Goal: Transaction & Acquisition: Book appointment/travel/reservation

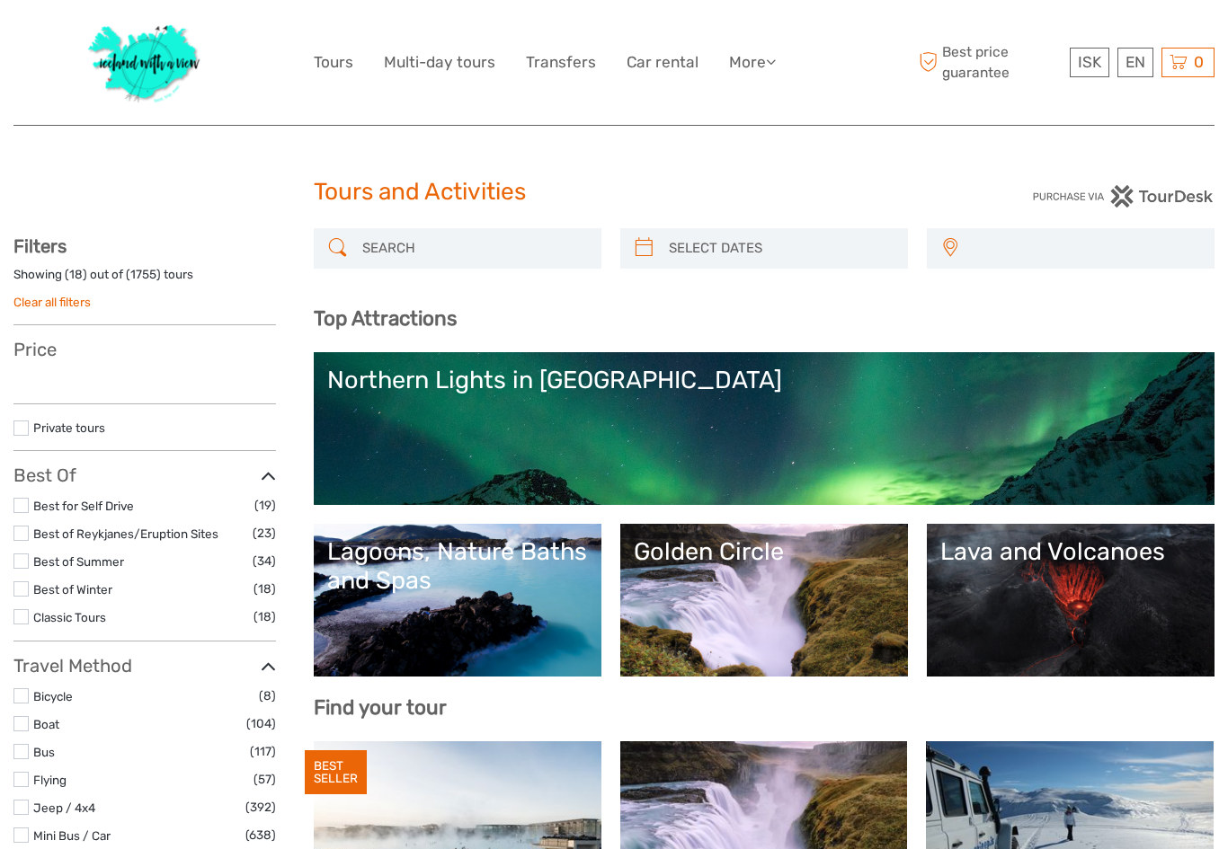
select select
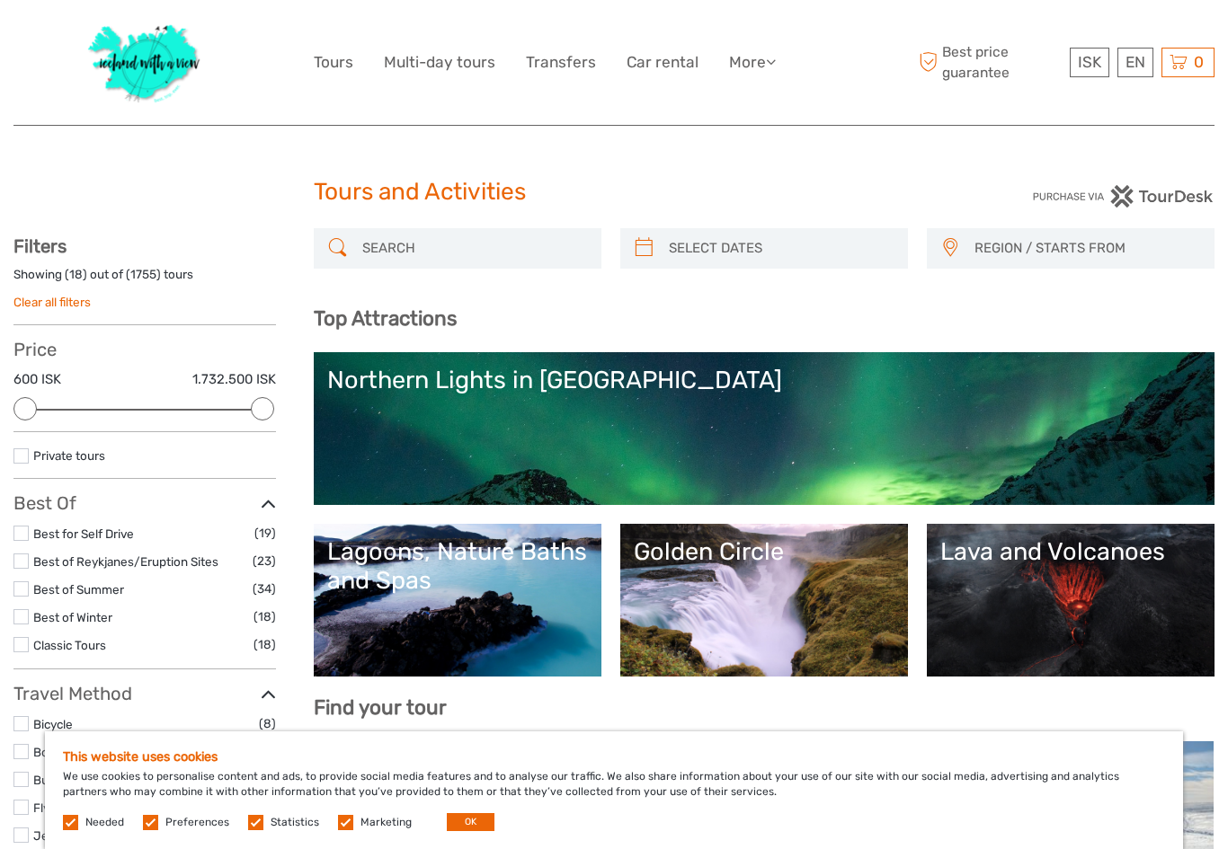
click at [343, 826] on label at bounding box center [345, 822] width 15 height 15
click at [0, 0] on input "checkbox" at bounding box center [0, 0] width 0 height 0
click at [253, 824] on label at bounding box center [255, 822] width 15 height 15
click at [0, 0] on input "checkbox" at bounding box center [0, 0] width 0 height 0
click at [144, 828] on label at bounding box center [150, 822] width 15 height 15
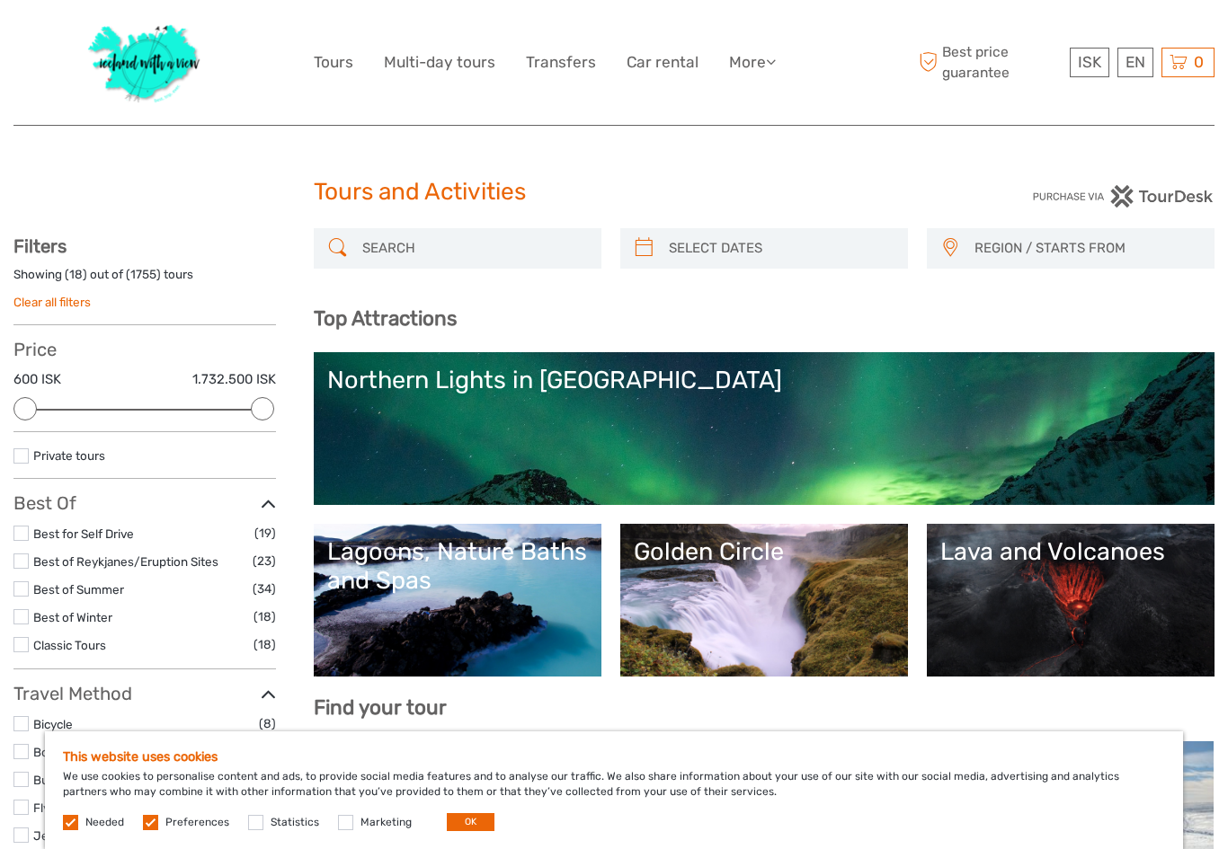
click at [0, 0] on input "checkbox" at bounding box center [0, 0] width 0 height 0
click at [467, 820] on button "OK" at bounding box center [471, 822] width 48 height 18
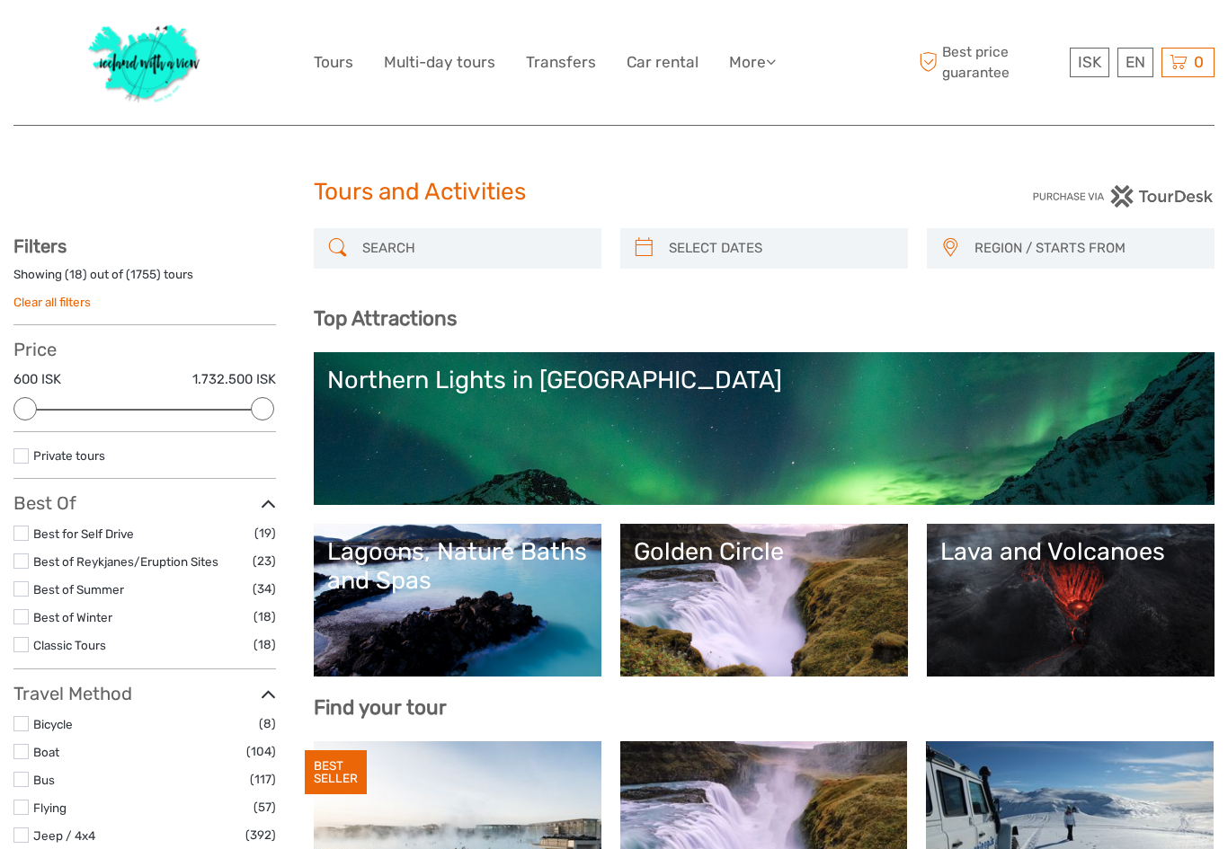
click at [632, 417] on link "Northern Lights in Iceland" at bounding box center [764, 429] width 874 height 126
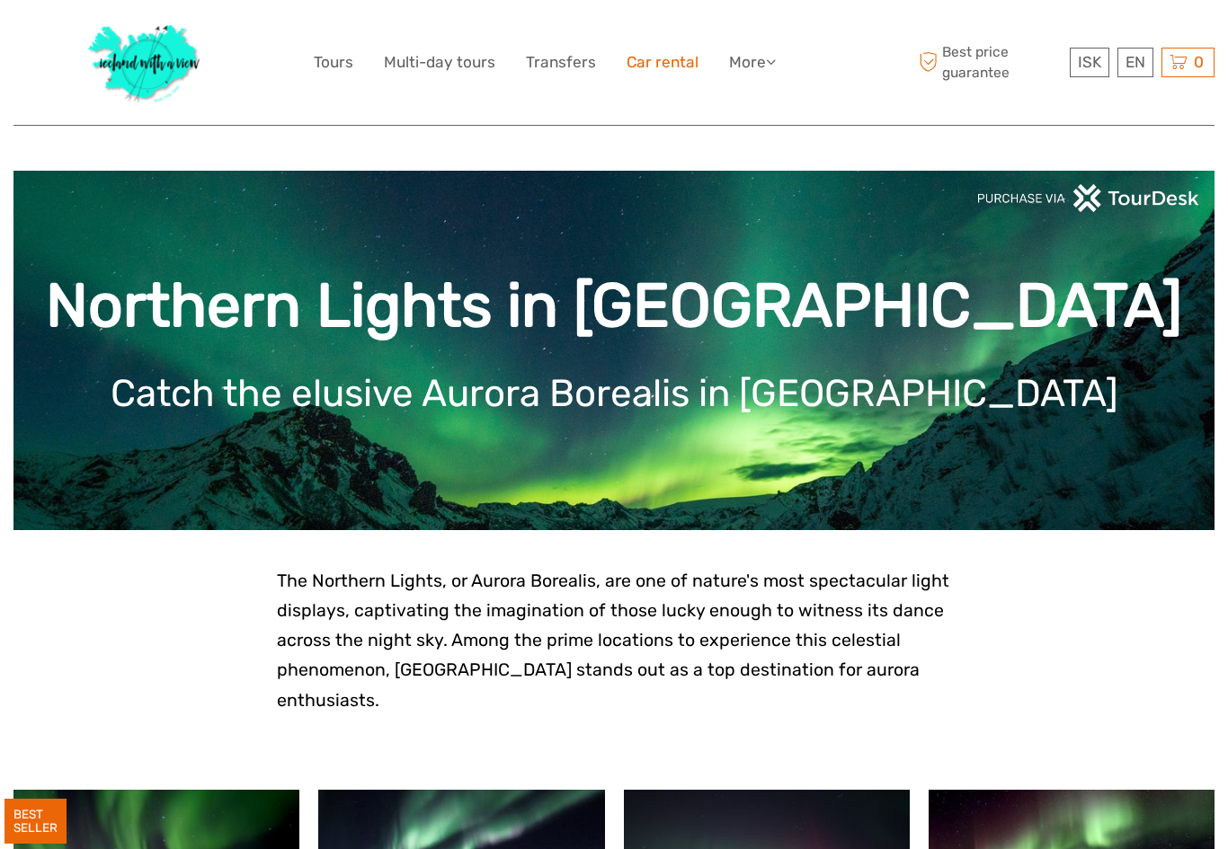
click at [656, 58] on link "Car rental" at bounding box center [663, 62] width 72 height 26
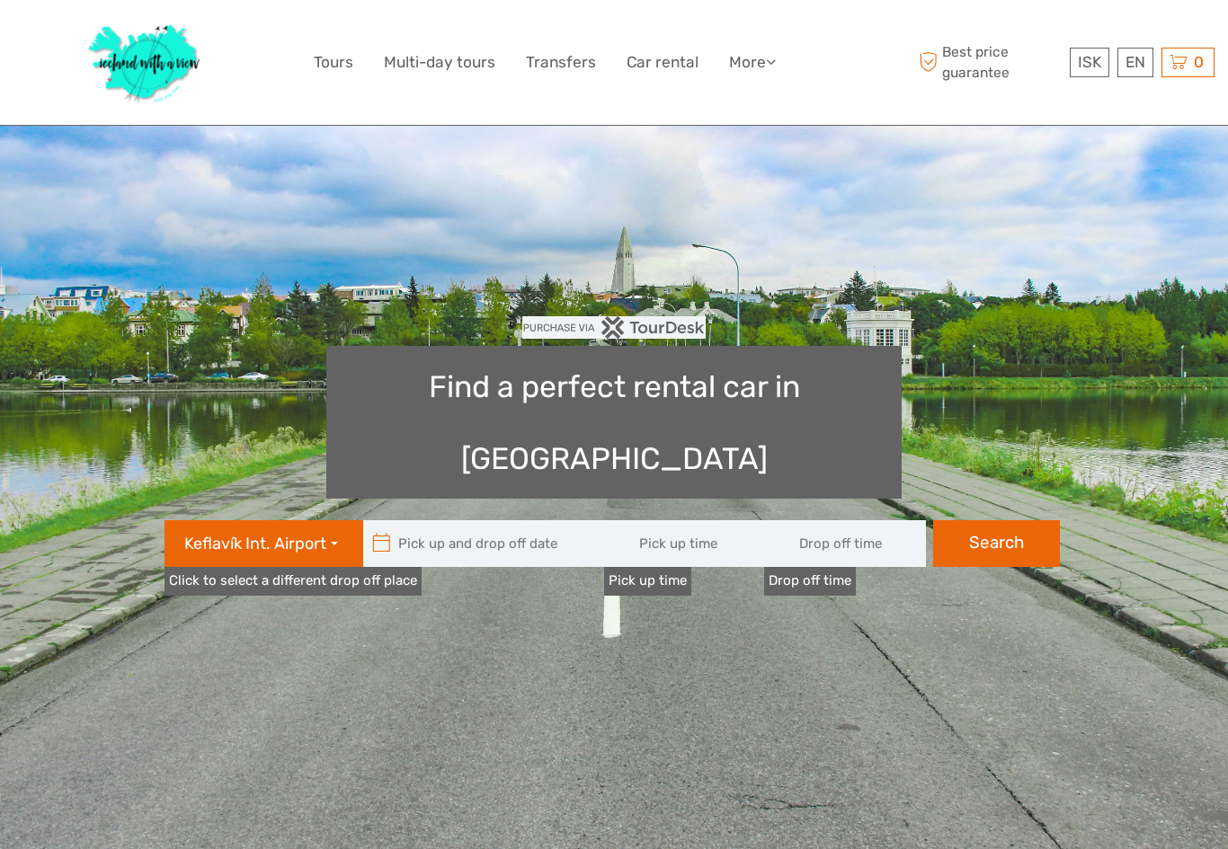
type input "08:00"
type input "[DATE]"
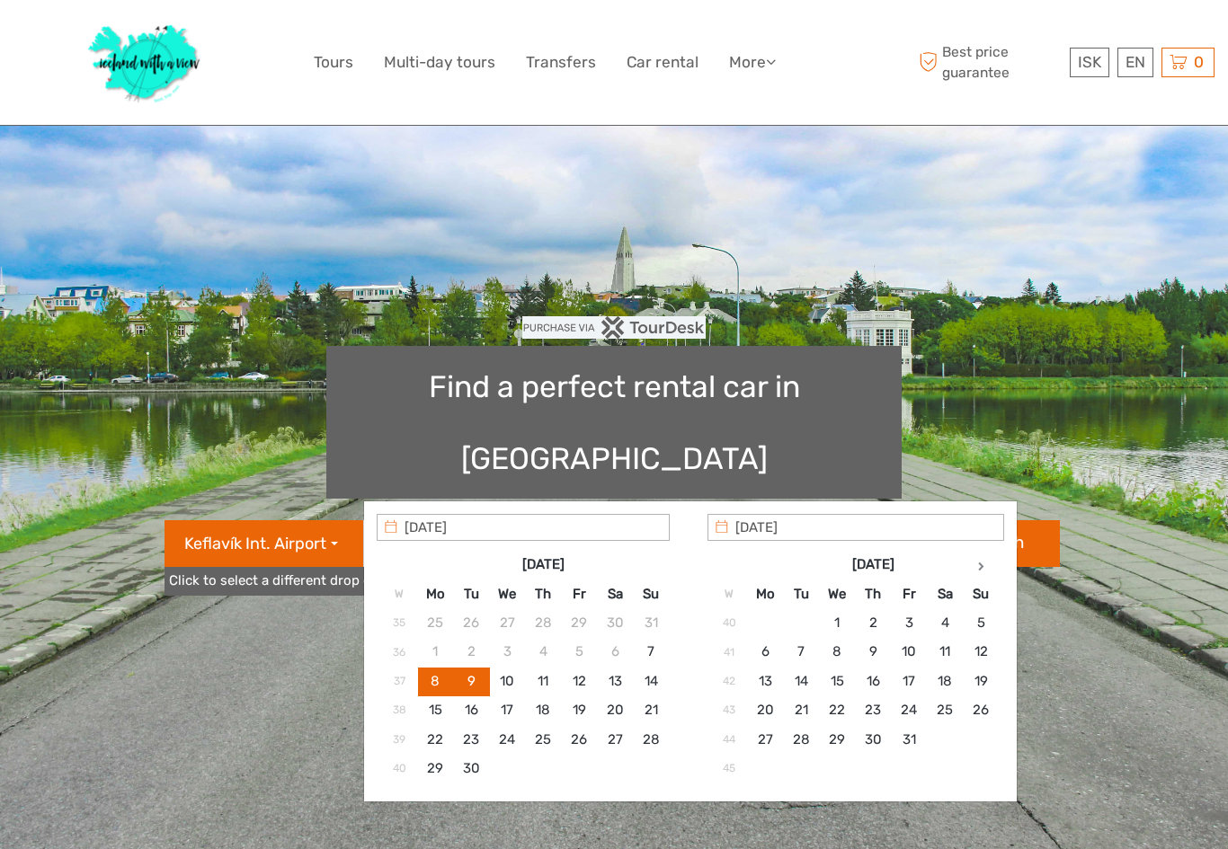
click at [428, 520] on input "text" at bounding box center [484, 543] width 243 height 47
type input "[DATE]"
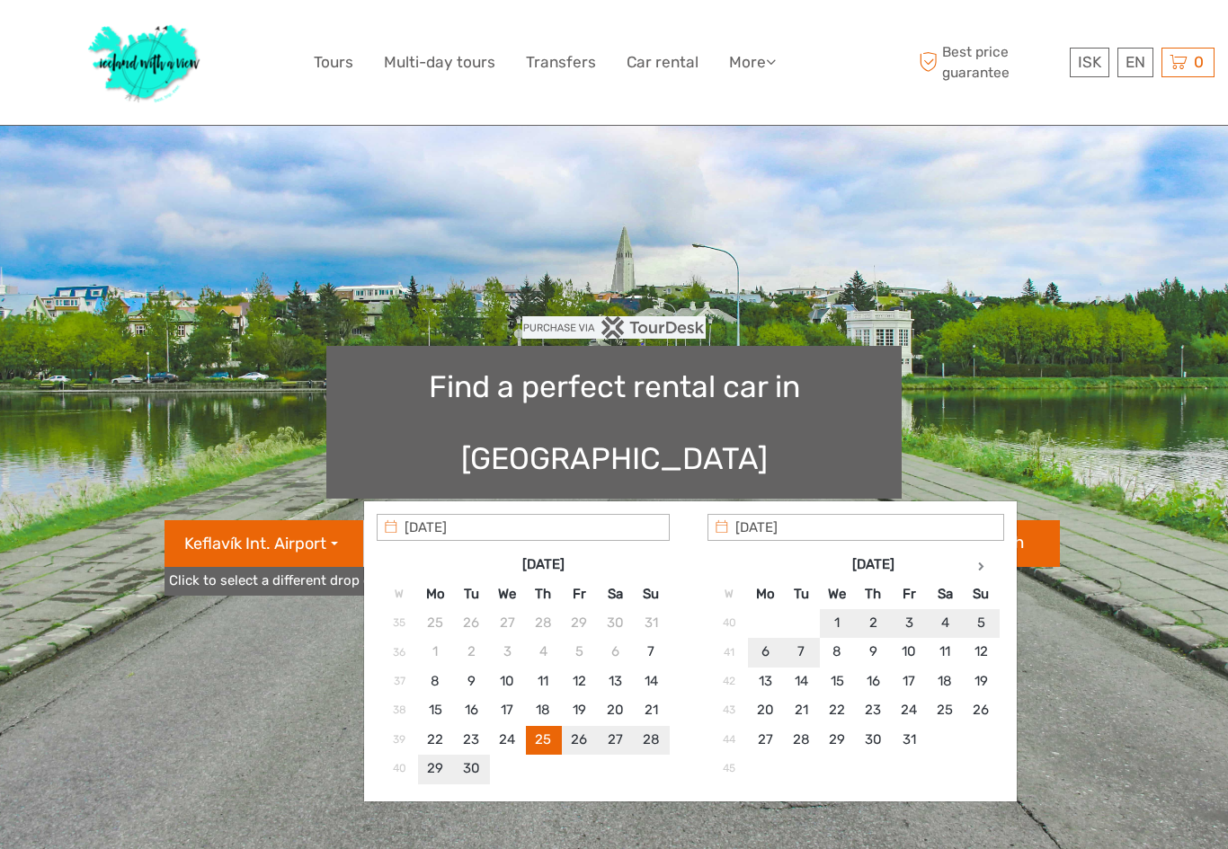
type input "[DATE] - [DATE]"
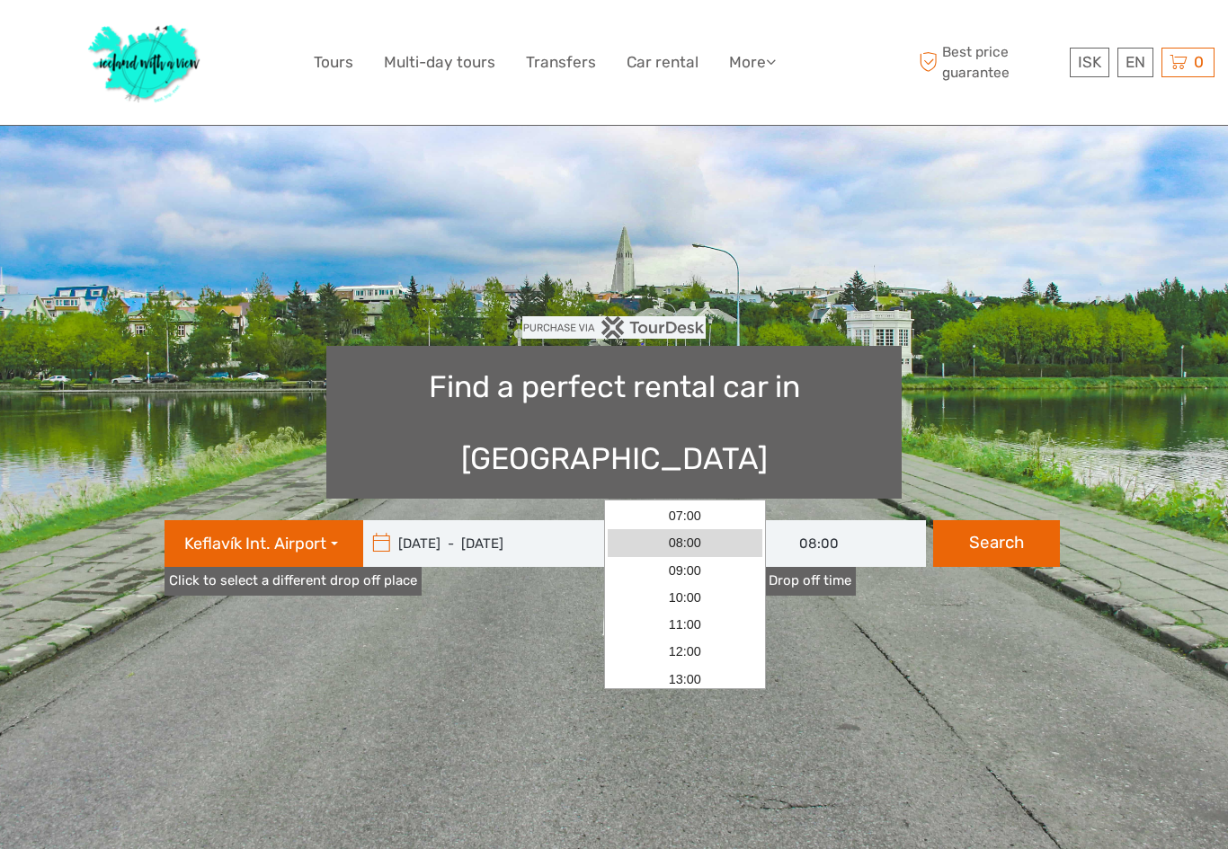
click at [651, 520] on input "08:00" at bounding box center [685, 543] width 162 height 47
click at [699, 595] on link "16:00" at bounding box center [685, 600] width 155 height 27
type input "16:00"
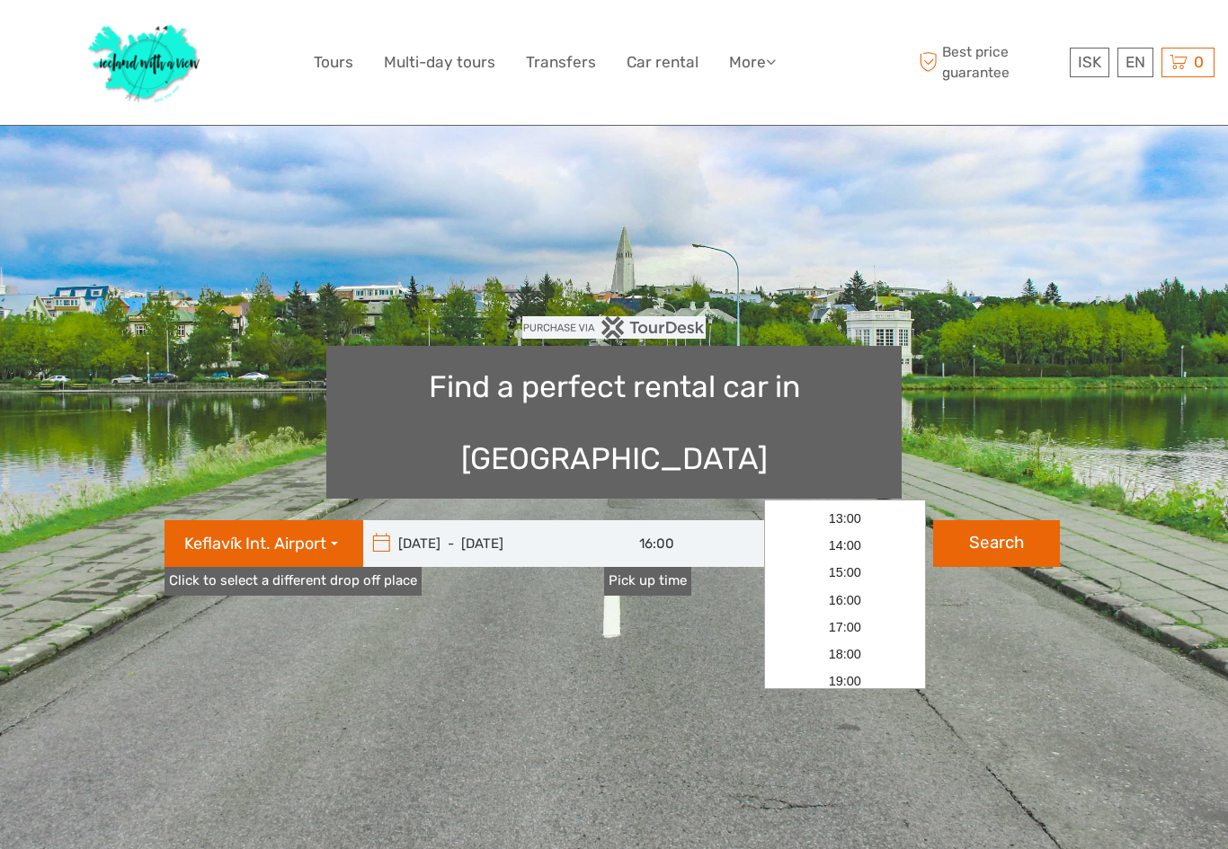
click at [828, 520] on input "08:00" at bounding box center [845, 543] width 162 height 47
click at [858, 512] on link "07:00" at bounding box center [845, 515] width 155 height 27
type input "07:00"
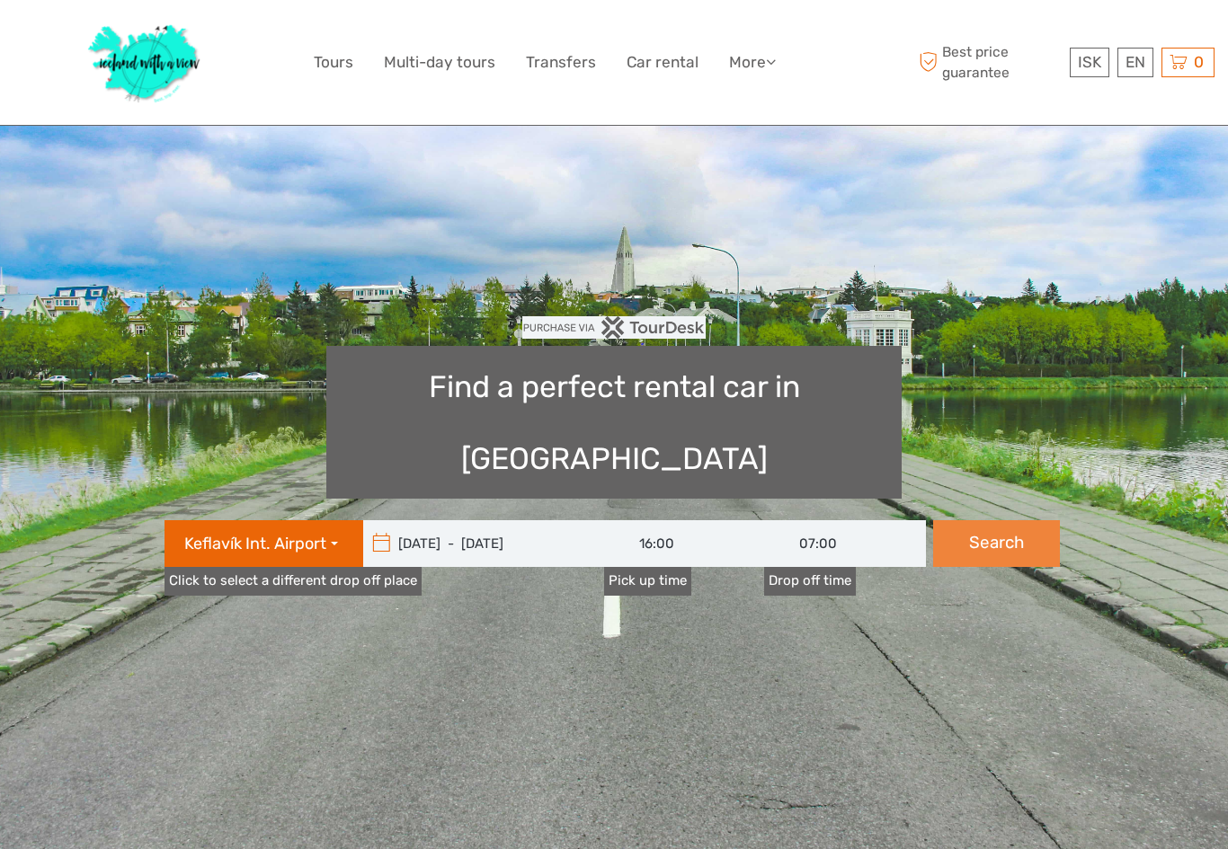
click at [993, 520] on button "Search" at bounding box center [996, 543] width 127 height 47
type input "[DATE] - [DATE]"
type input "16:00"
type input "07:00"
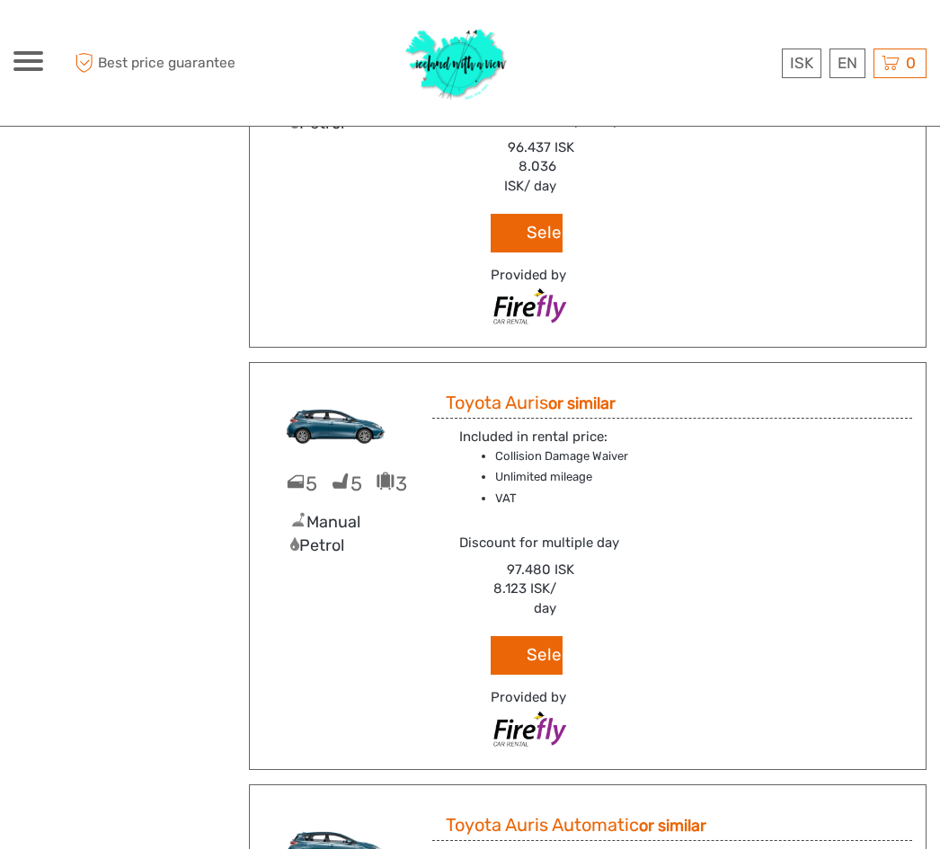
scroll to position [4536, 0]
